Goal: Feedback & Contribution: Leave review/rating

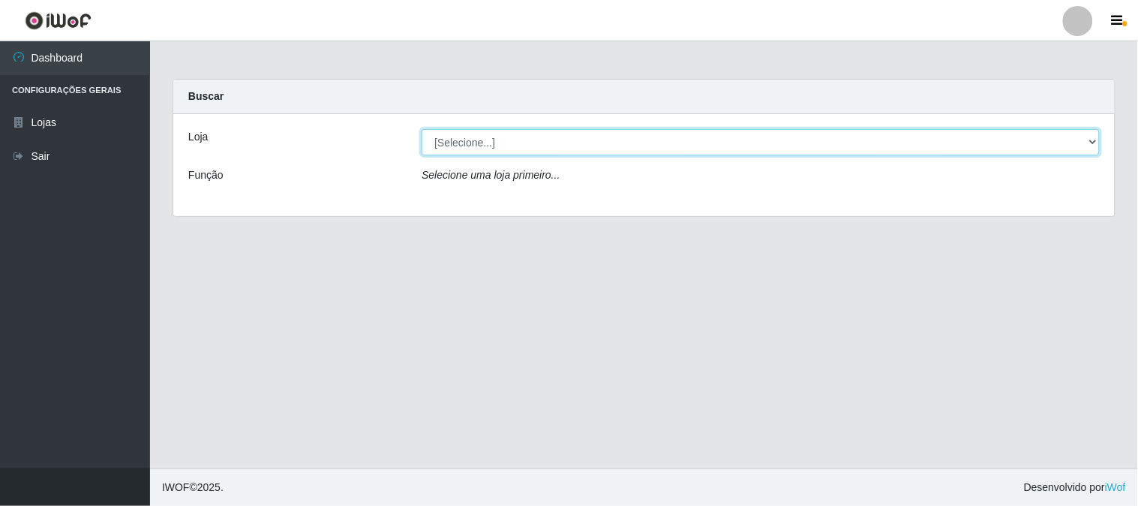
click at [1088, 145] on select "[Selecione...] Super Vilton" at bounding box center [761, 142] width 678 height 26
click at [1092, 140] on select "[Selecione...] Super Vilton" at bounding box center [761, 142] width 678 height 26
select select "379"
click at [422, 129] on select "[Selecione...] Super Vilton" at bounding box center [761, 142] width 678 height 26
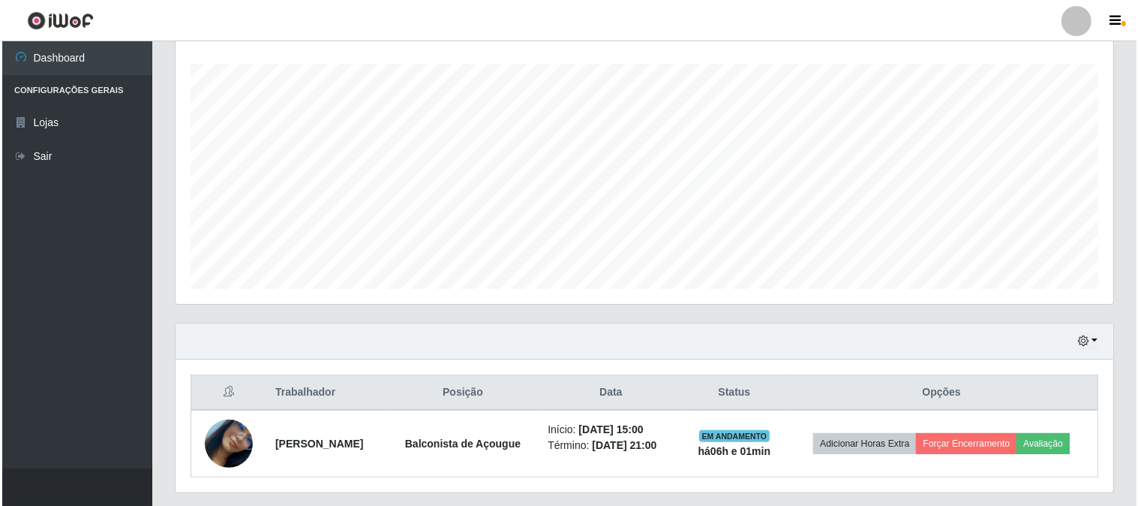
scroll to position [290, 0]
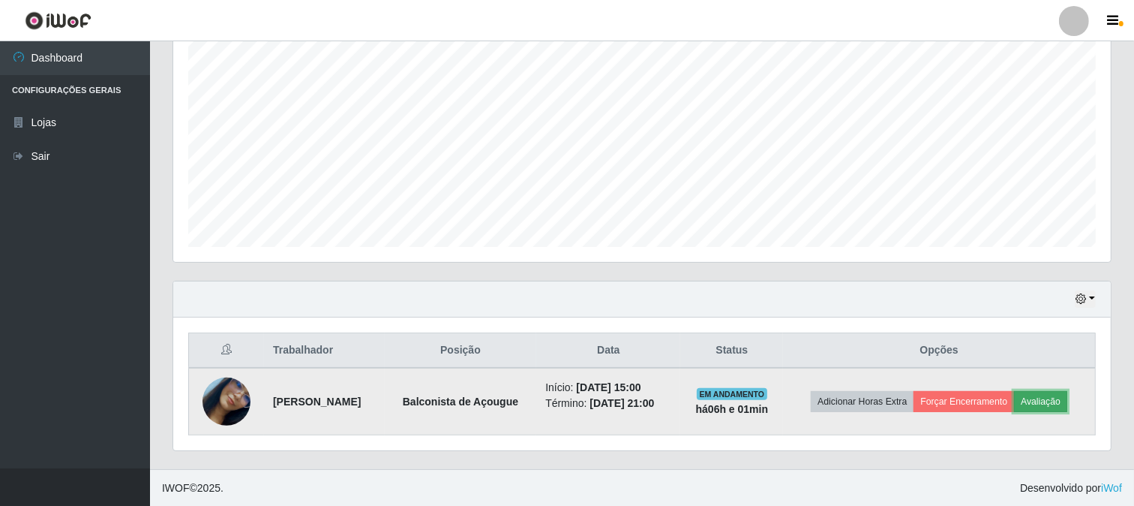
click at [1044, 407] on button "Avaliação" at bounding box center [1040, 401] width 53 height 21
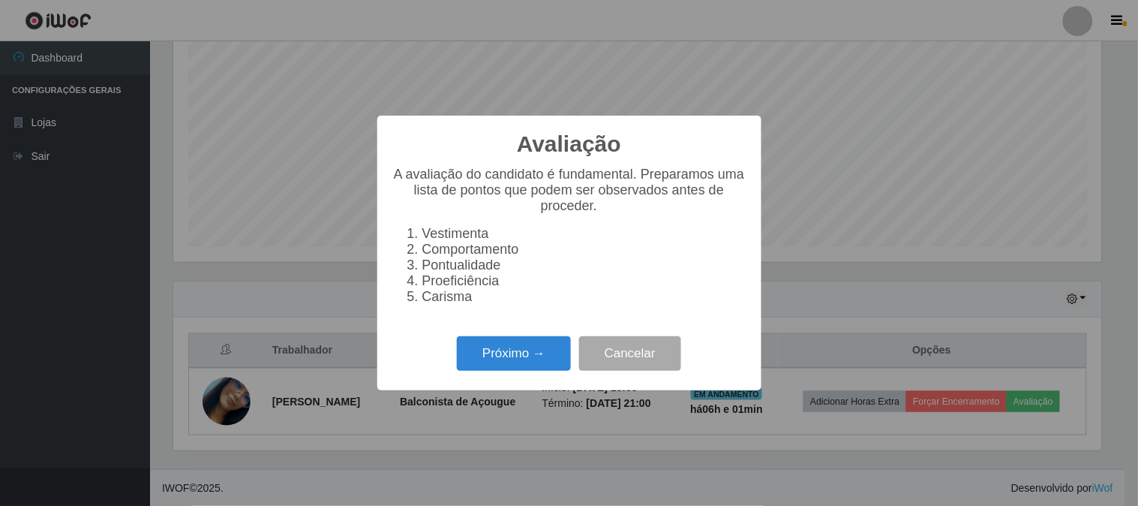
click at [521, 374] on div "Próximo → Cancelar" at bounding box center [569, 353] width 354 height 43
click at [522, 362] on button "Próximo →" at bounding box center [514, 353] width 114 height 35
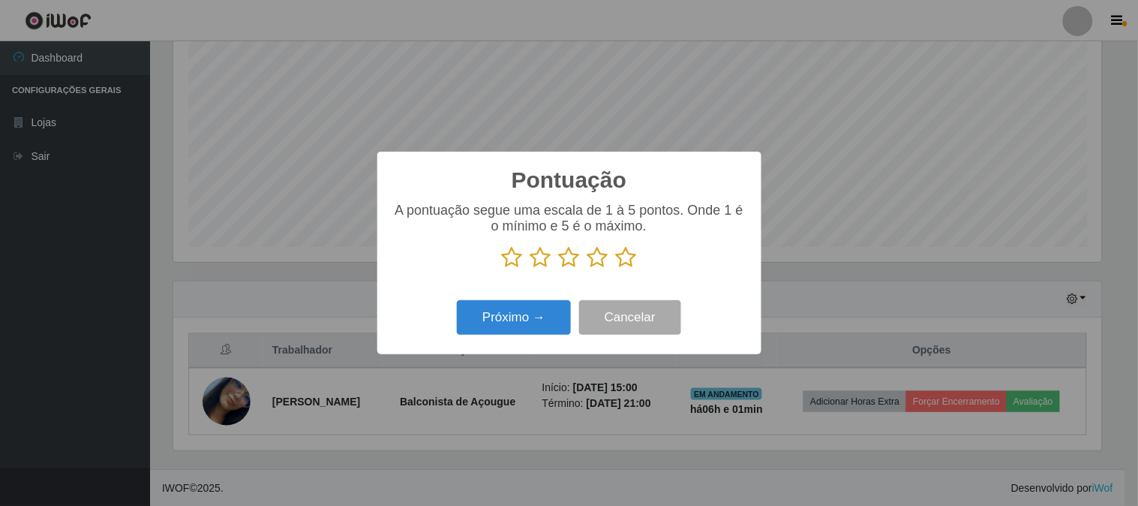
scroll to position [749821, 749203]
click at [632, 254] on icon at bounding box center [626, 257] width 21 height 23
click at [616, 269] on input "radio" at bounding box center [616, 269] width 0 height 0
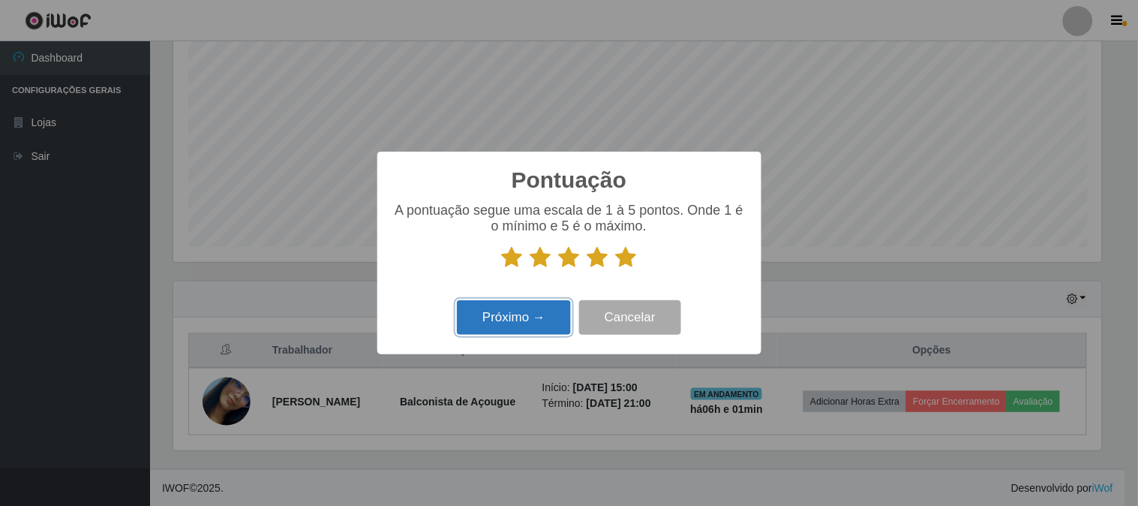
click at [491, 317] on button "Próximo →" at bounding box center [514, 317] width 114 height 35
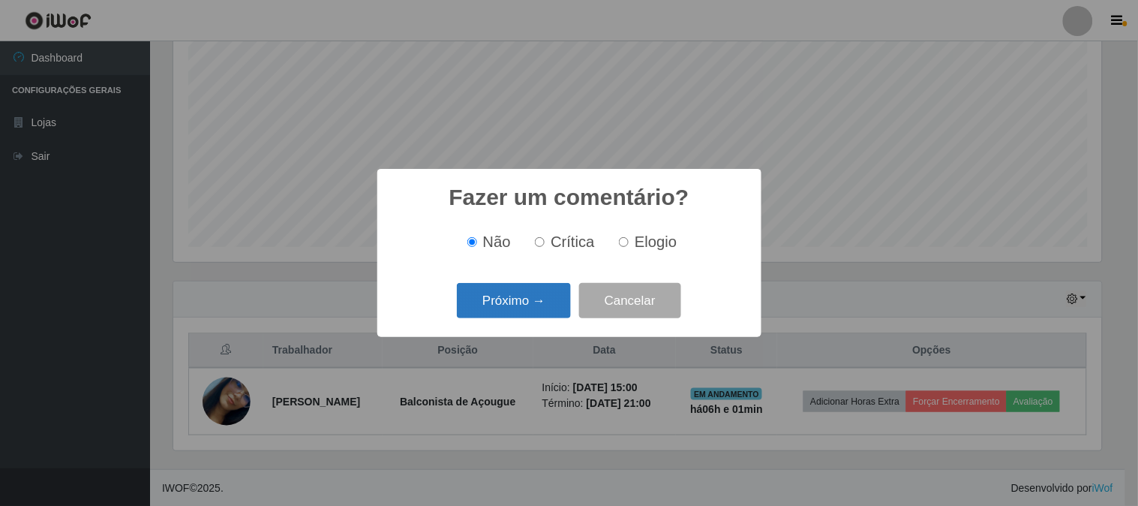
click at [520, 306] on button "Próximo →" at bounding box center [514, 300] width 114 height 35
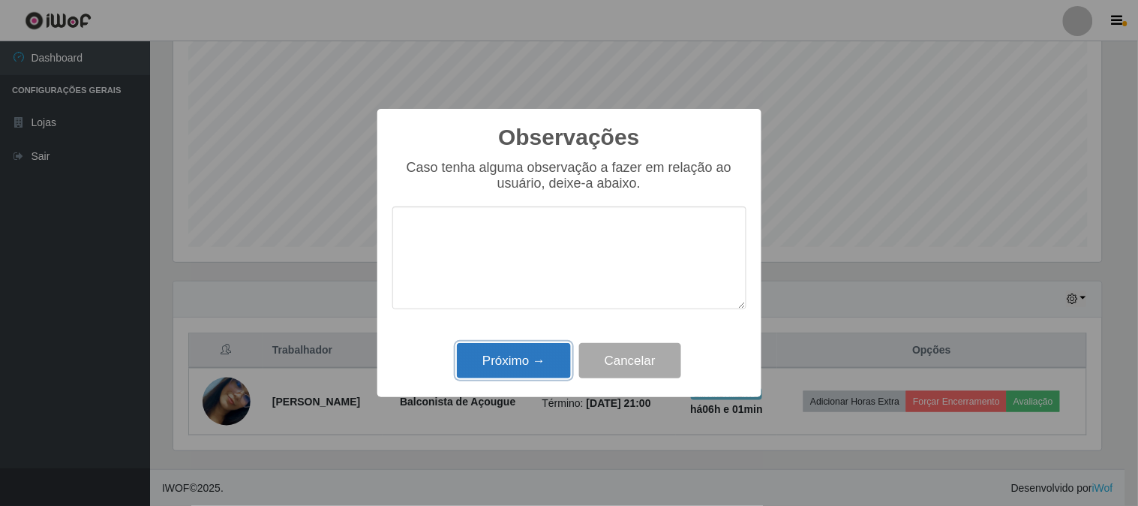
click at [514, 355] on button "Próximo →" at bounding box center [514, 360] width 114 height 35
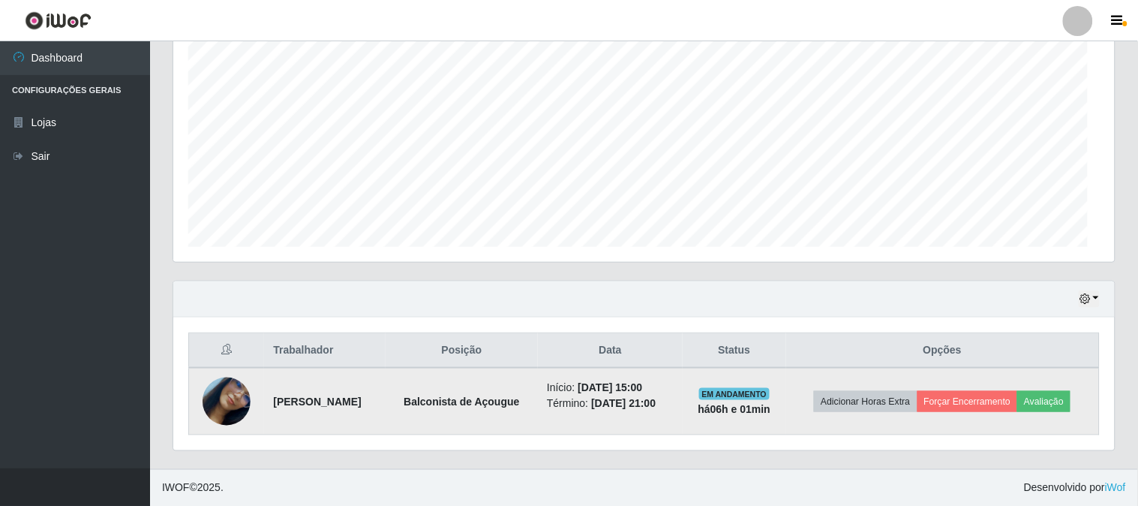
scroll to position [311, 938]
click at [940, 392] on button "Forçar Encerramento" at bounding box center [964, 401] width 101 height 21
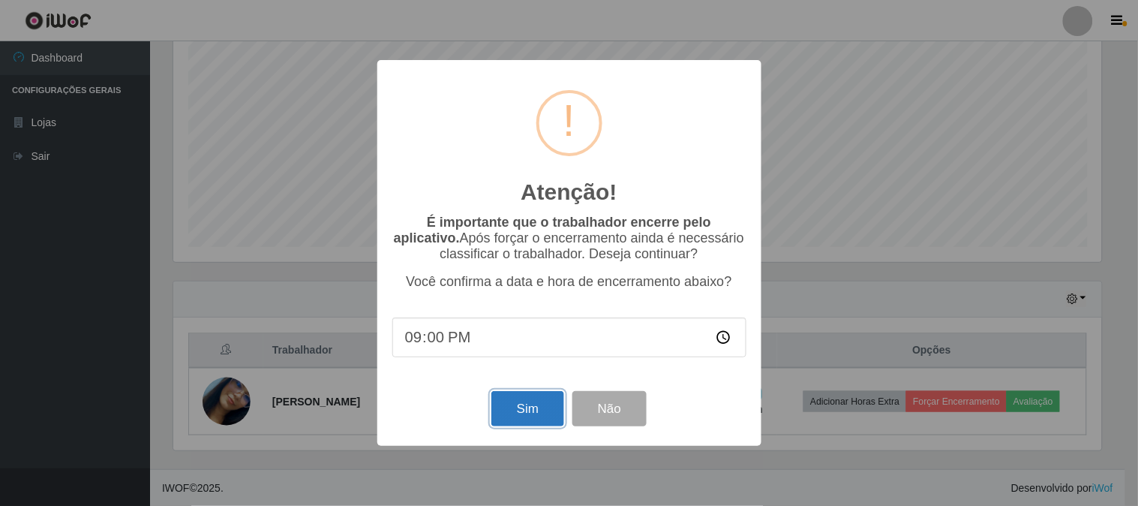
click at [515, 411] on button "Sim" at bounding box center [527, 408] width 73 height 35
